Goal: Obtain resource: Obtain resource

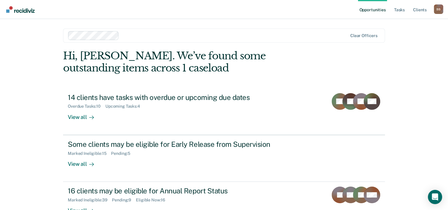
scroll to position [18, 0]
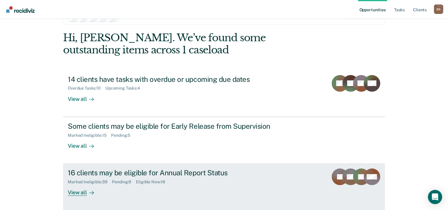
click at [75, 181] on div "Marked Ineligible : 39" at bounding box center [90, 181] width 44 height 5
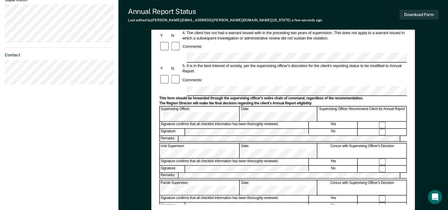
scroll to position [181, 0]
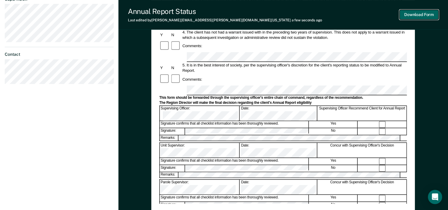
click at [418, 15] on button "Download Form" at bounding box center [419, 15] width 39 height 10
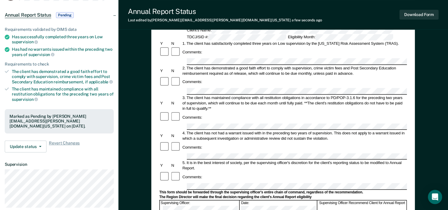
scroll to position [0, 0]
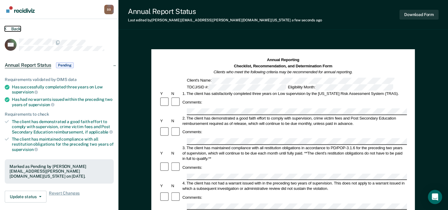
click at [15, 29] on button "Back" at bounding box center [13, 28] width 16 height 5
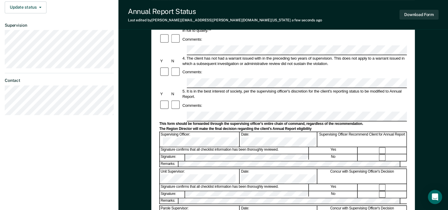
scroll to position [167, 0]
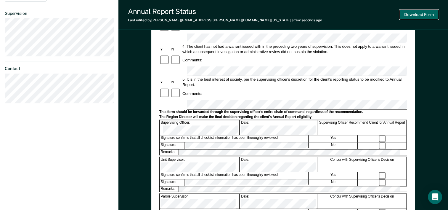
click at [413, 17] on button "Download Form" at bounding box center [419, 15] width 39 height 10
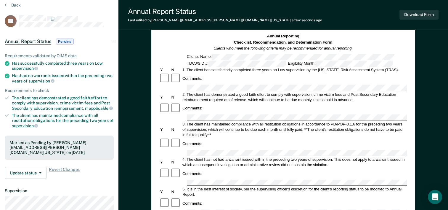
scroll to position [0, 0]
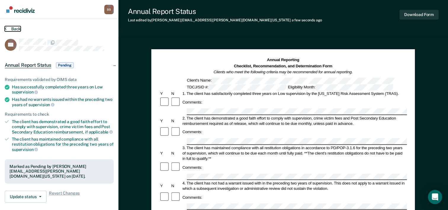
click at [15, 28] on button "Back" at bounding box center [13, 28] width 16 height 5
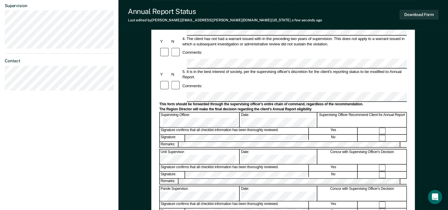
scroll to position [177, 0]
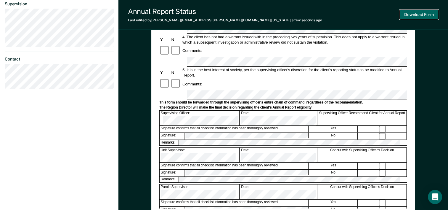
click at [417, 15] on button "Download Form" at bounding box center [419, 15] width 39 height 10
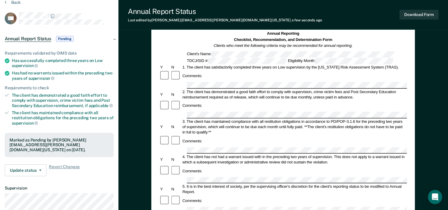
scroll to position [0, 0]
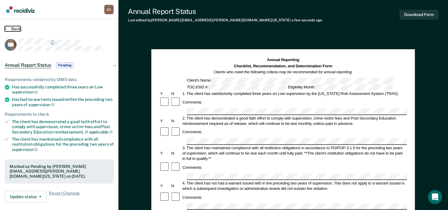
click at [16, 29] on button "Back" at bounding box center [13, 28] width 16 height 5
